Goal: Information Seeking & Learning: Learn about a topic

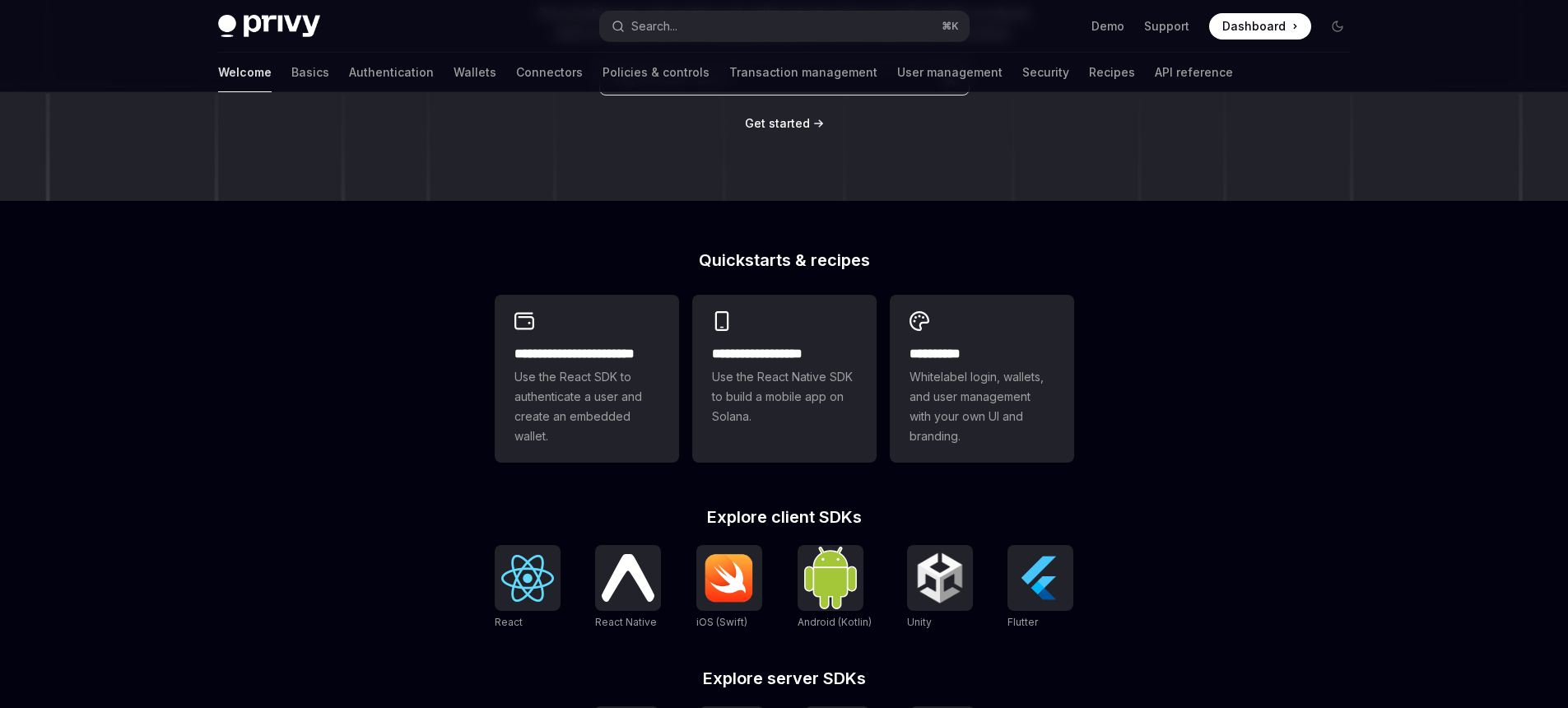
scroll to position [438, 0]
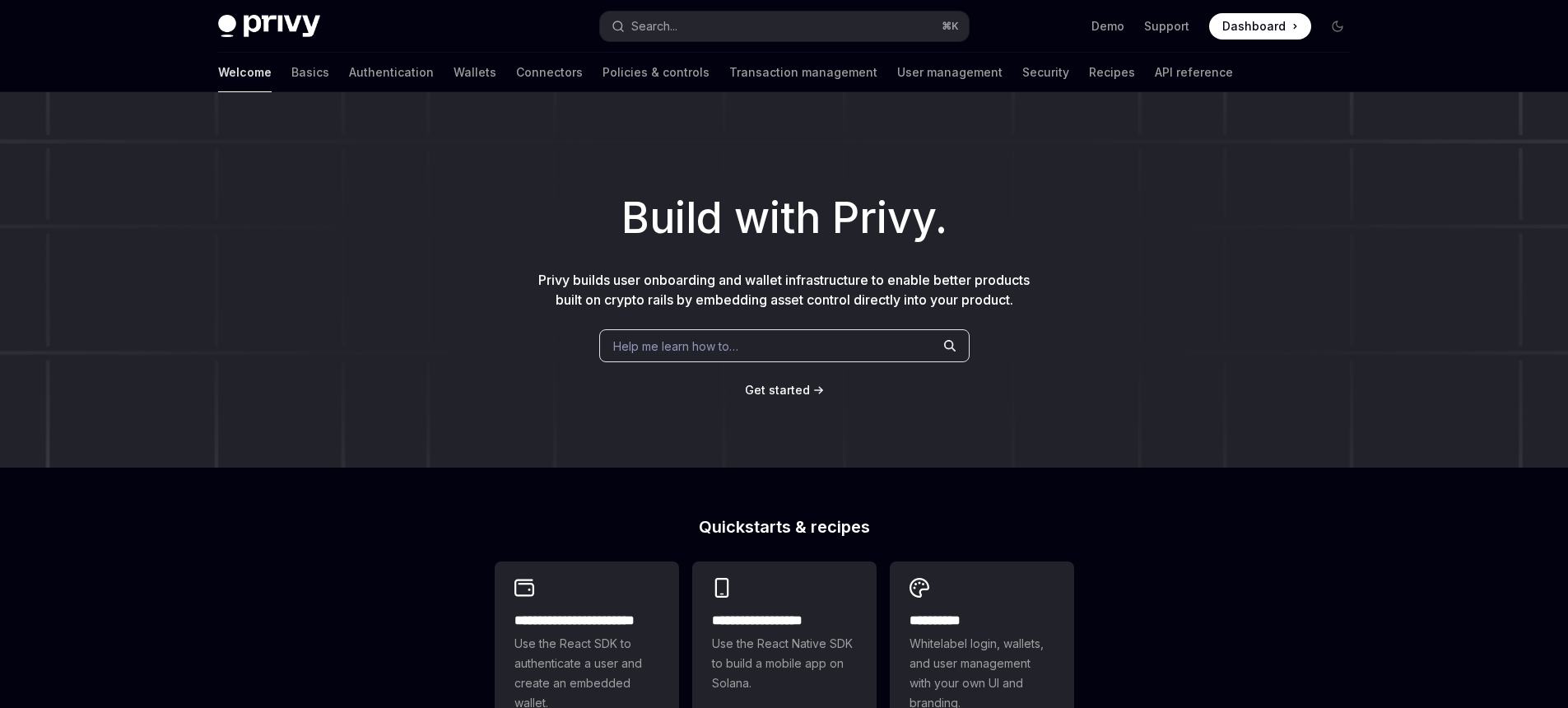
click at [414, 79] on div "Welcome Basics Authentication Wallets Connectors Policies & controls Transactio…" at bounding box center [725, 72] width 1015 height 39
click at [454, 79] on link "Wallets" at bounding box center [475, 72] width 43 height 39
type textarea "*"
